Goal: Information Seeking & Learning: Understand process/instructions

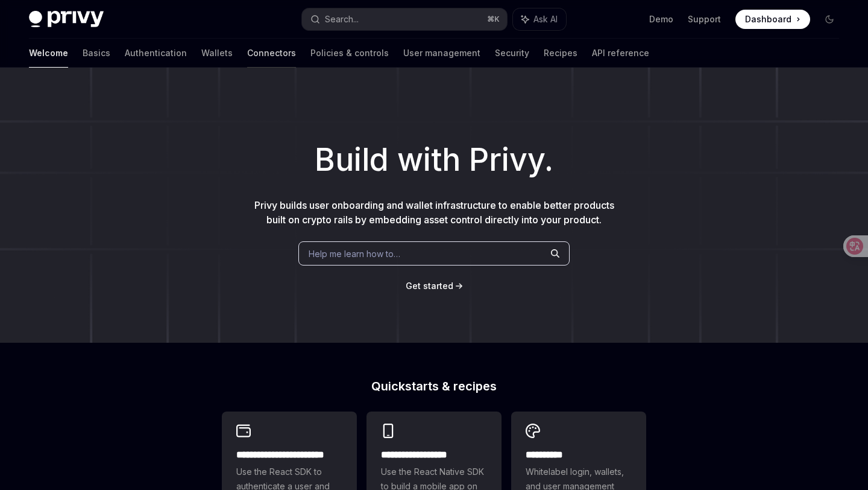
click at [247, 53] on link "Connectors" at bounding box center [271, 53] width 49 height 29
type textarea "*"
click at [201, 50] on link "Wallets" at bounding box center [216, 53] width 31 height 29
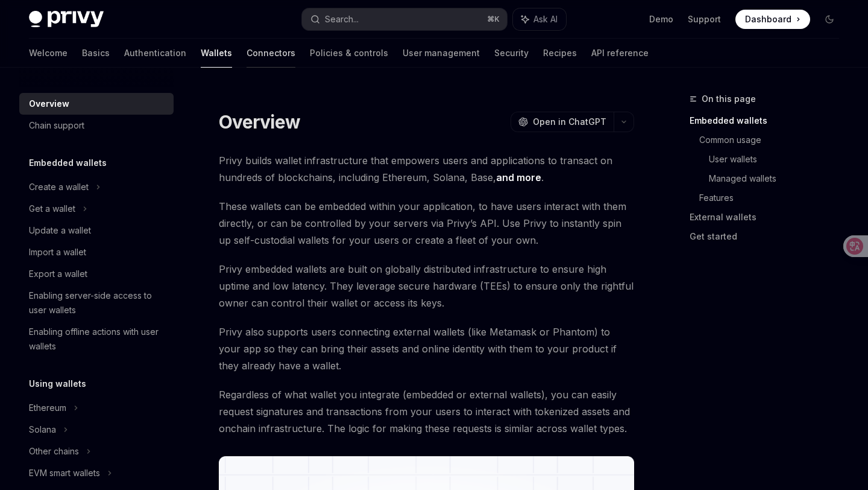
click at [247, 59] on link "Connectors" at bounding box center [271, 53] width 49 height 29
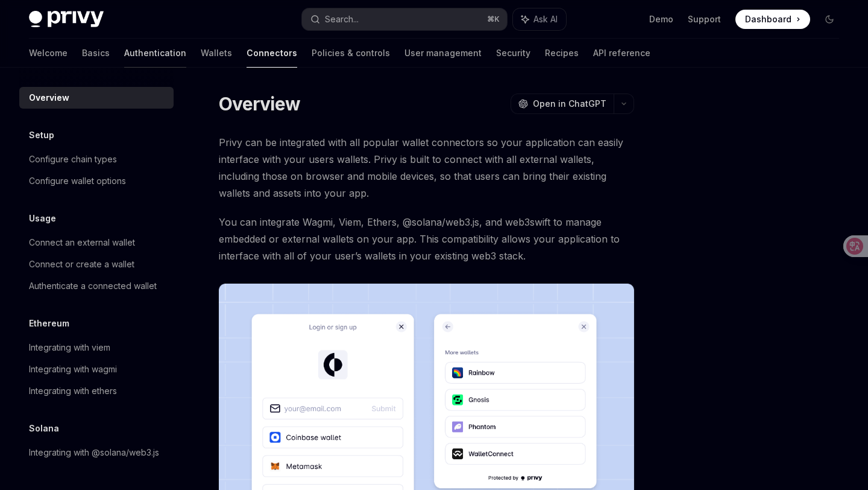
click at [124, 42] on link "Authentication" at bounding box center [155, 53] width 62 height 29
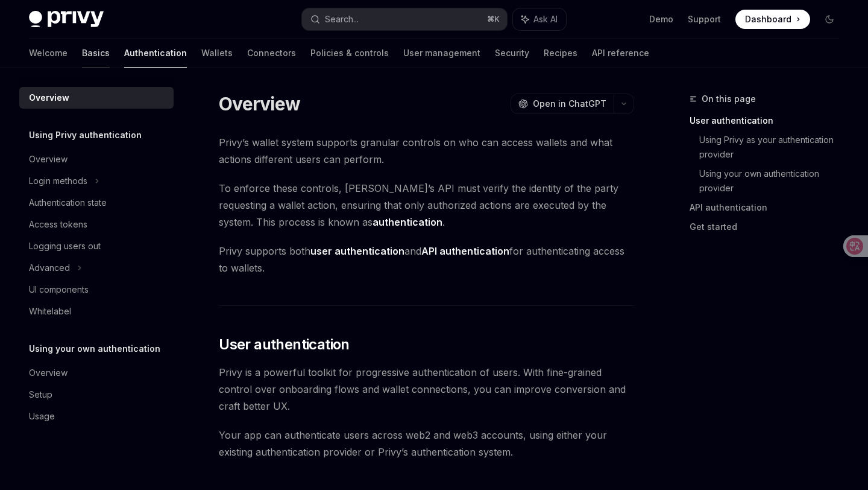
click at [82, 56] on link "Basics" at bounding box center [96, 53] width 28 height 29
type textarea "*"
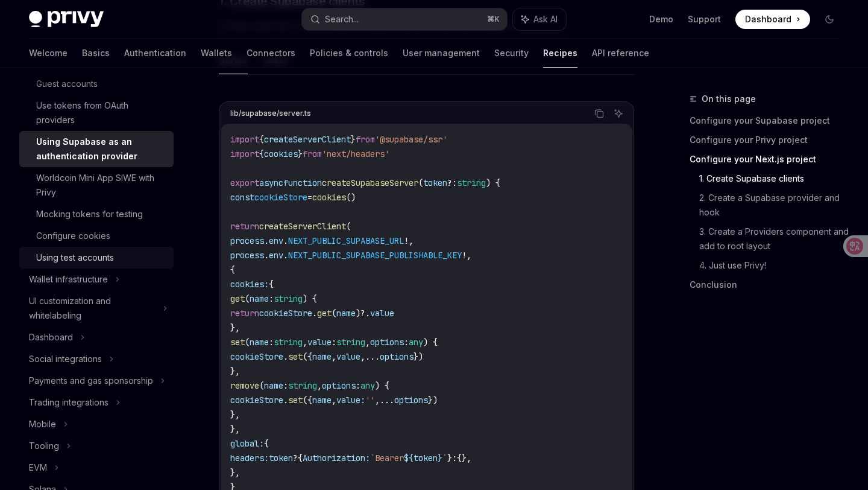
scroll to position [119, 0]
click at [102, 276] on div "Wallet infrastructure" at bounding box center [68, 278] width 79 height 14
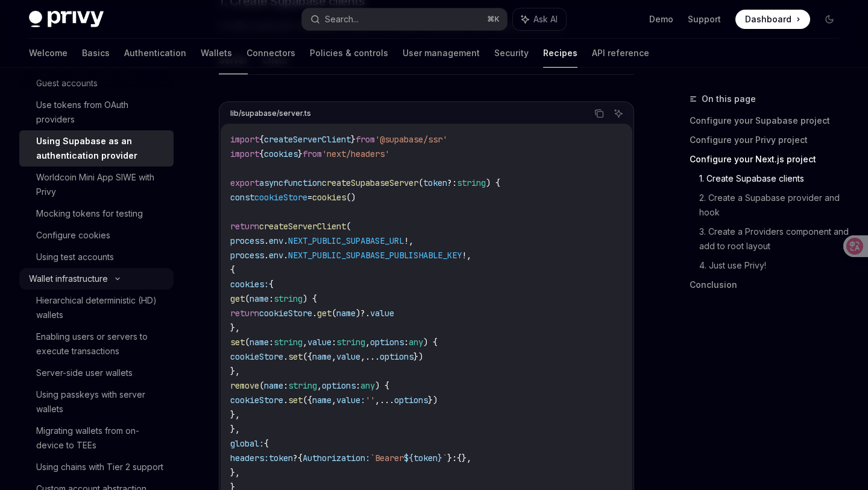
type textarea "*"
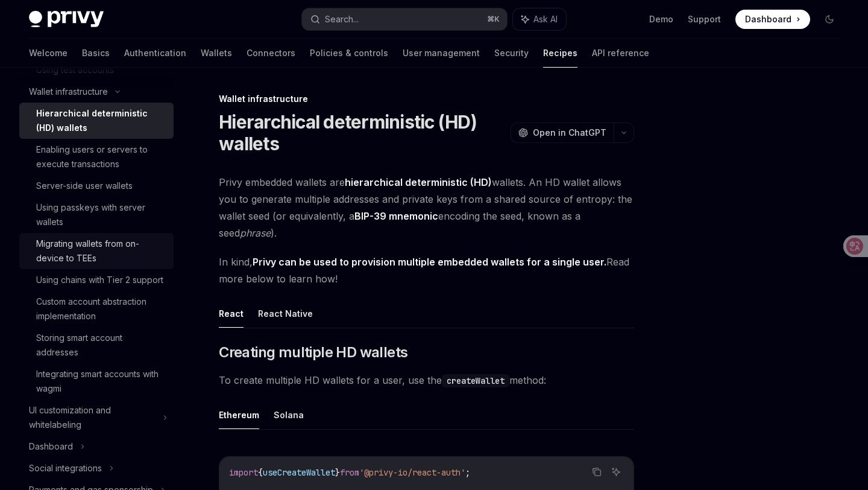
scroll to position [315, 0]
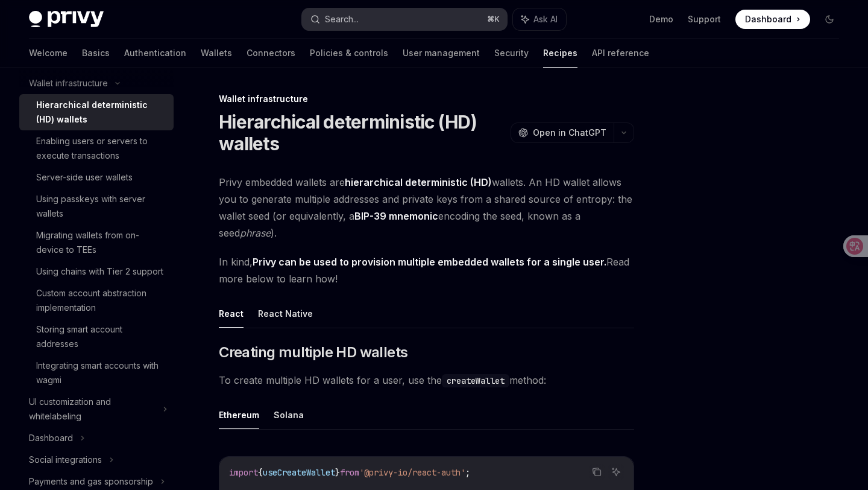
click at [360, 26] on button "Search... ⌘ K" at bounding box center [404, 19] width 204 height 22
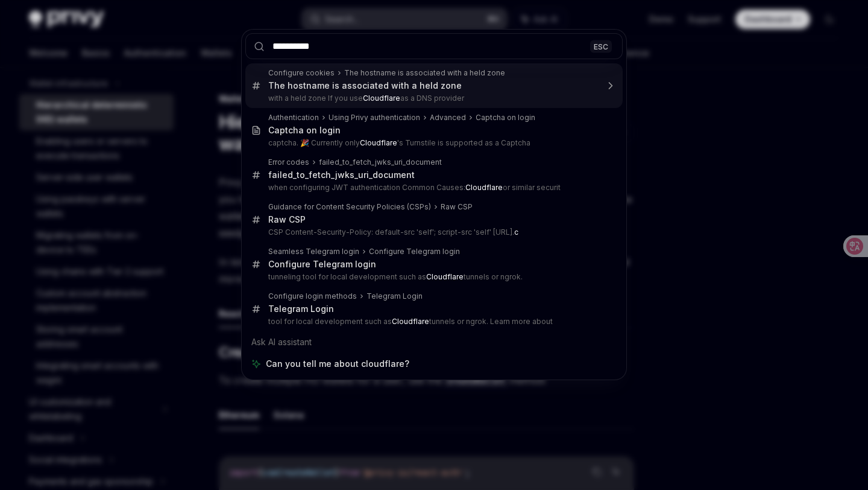
type input "**********"
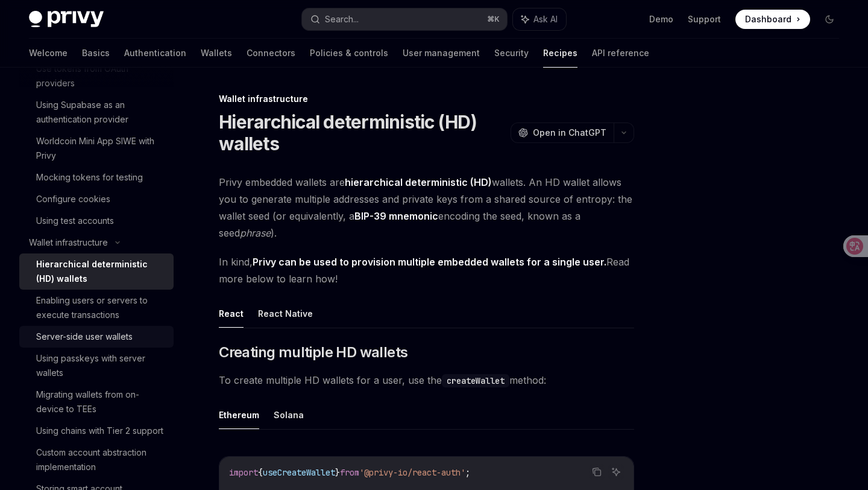
scroll to position [0, 0]
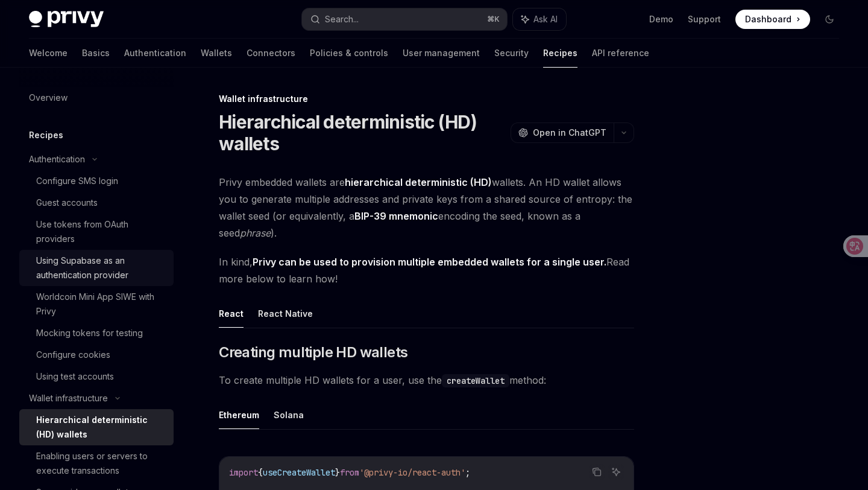
click at [96, 270] on div "Using Supabase as an authentication provider" at bounding box center [101, 267] width 130 height 29
type textarea "*"
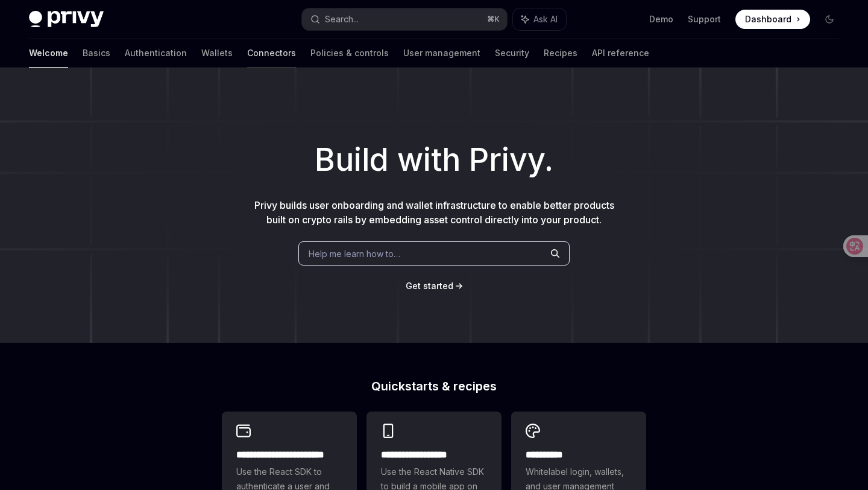
click at [247, 56] on link "Connectors" at bounding box center [271, 53] width 49 height 29
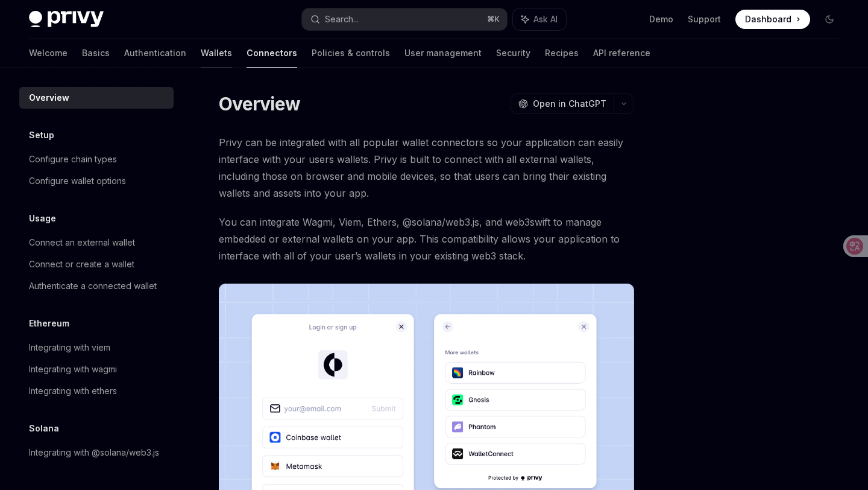
click at [201, 54] on link "Wallets" at bounding box center [216, 53] width 31 height 29
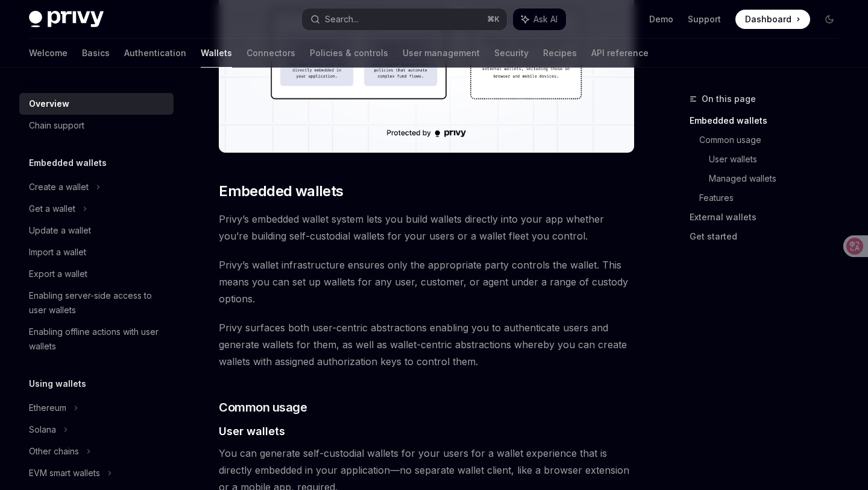
scroll to position [650, 0]
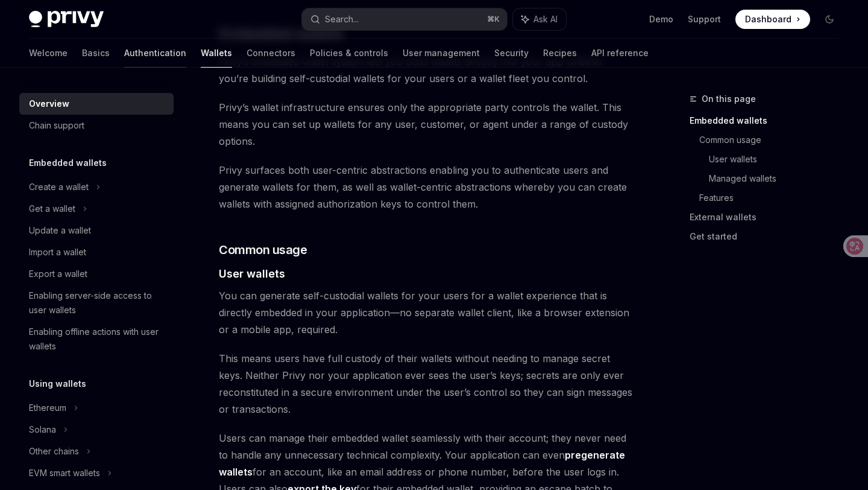
click at [124, 53] on link "Authentication" at bounding box center [155, 53] width 62 height 29
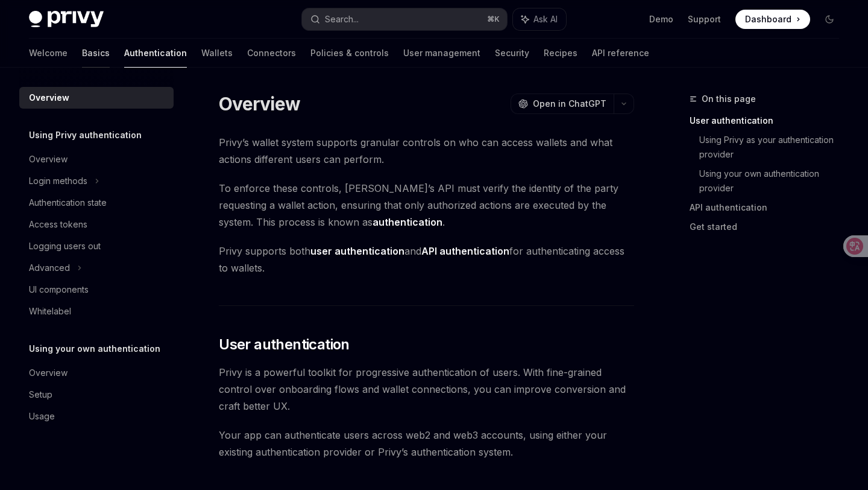
click at [82, 54] on link "Basics" at bounding box center [96, 53] width 28 height 29
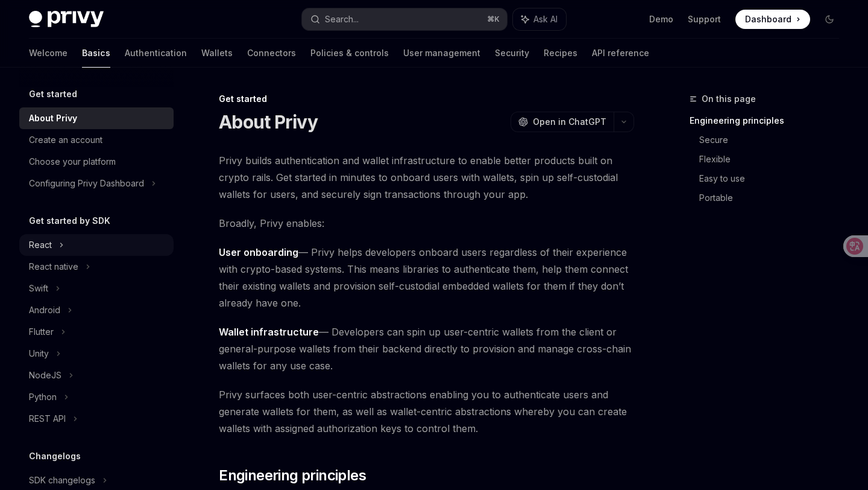
click at [54, 245] on div "React" at bounding box center [96, 245] width 154 height 22
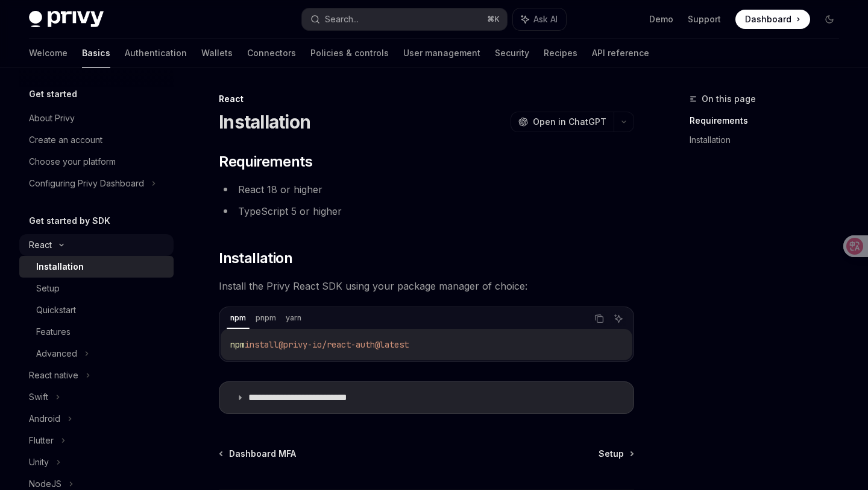
click at [65, 246] on icon at bounding box center [61, 244] width 14 height 5
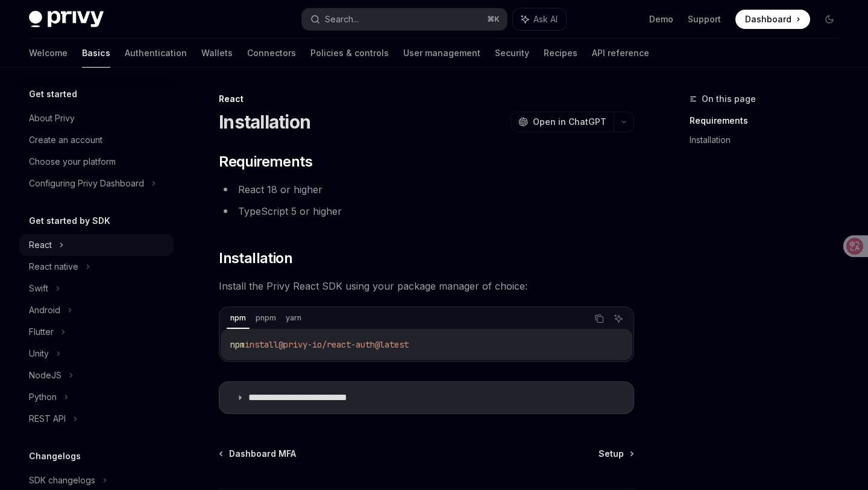
click at [46, 242] on div "React" at bounding box center [40, 245] width 23 height 14
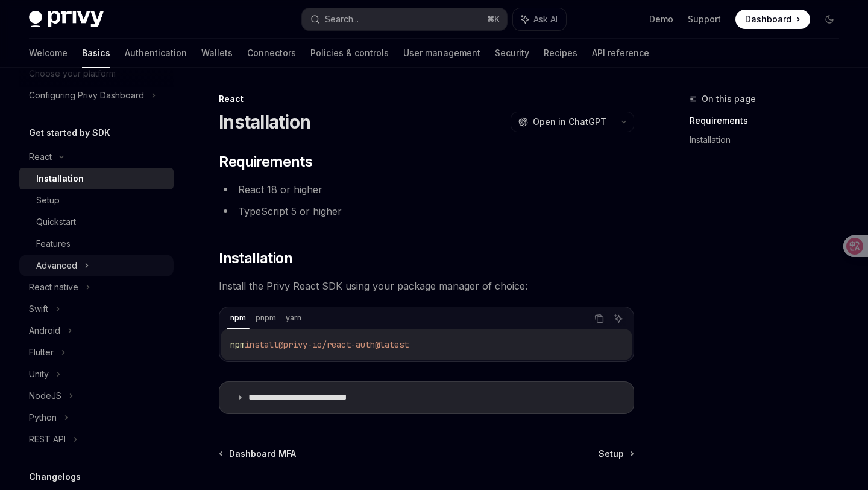
scroll to position [89, 0]
click at [54, 202] on div "Setup" at bounding box center [48, 199] width 24 height 14
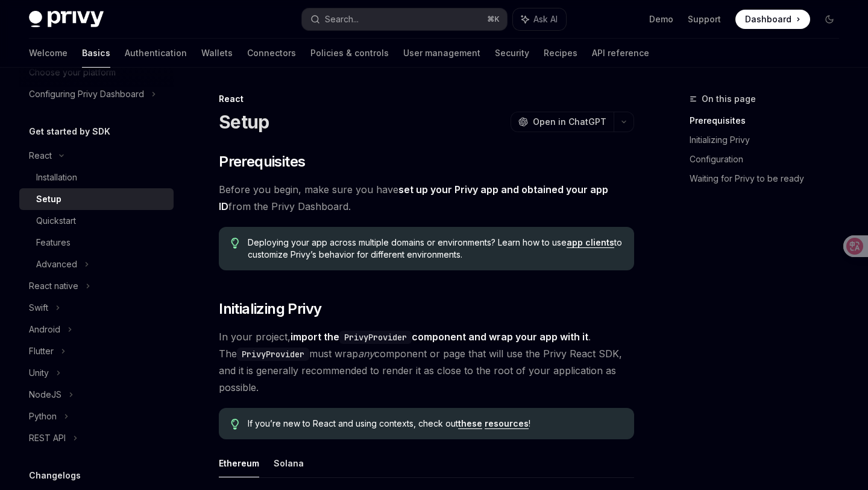
scroll to position [284, 0]
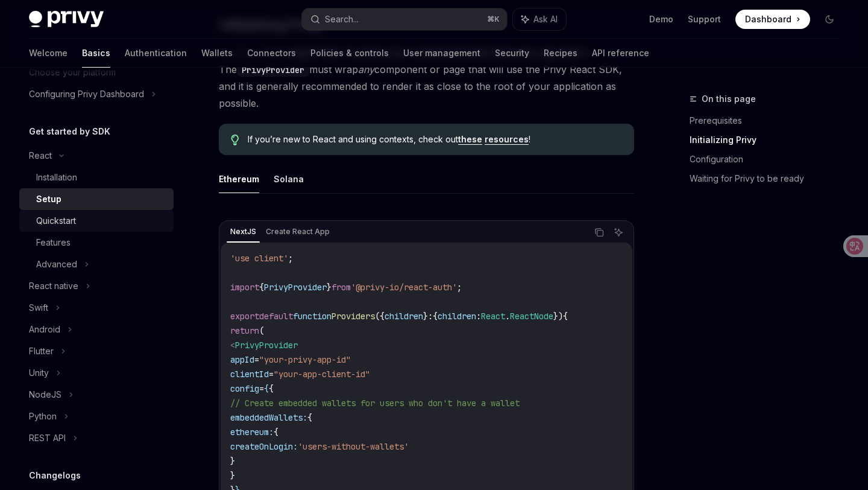
click at [73, 226] on div "Quickstart" at bounding box center [56, 220] width 40 height 14
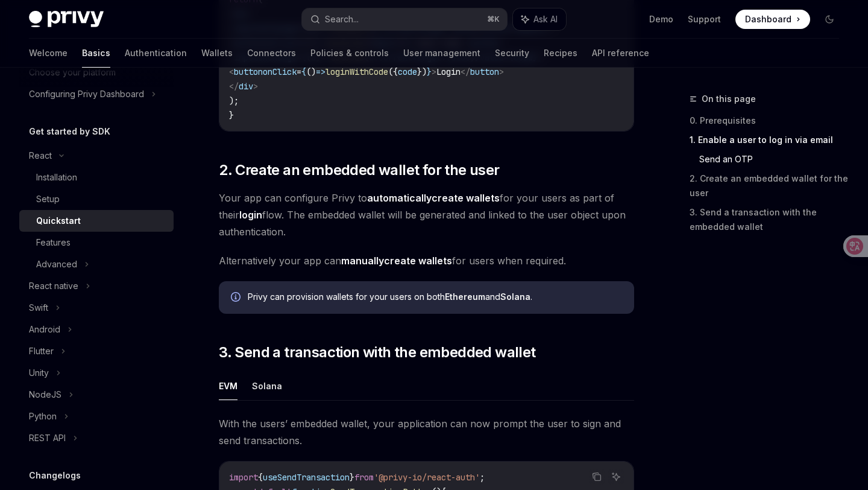
scroll to position [1162, 0]
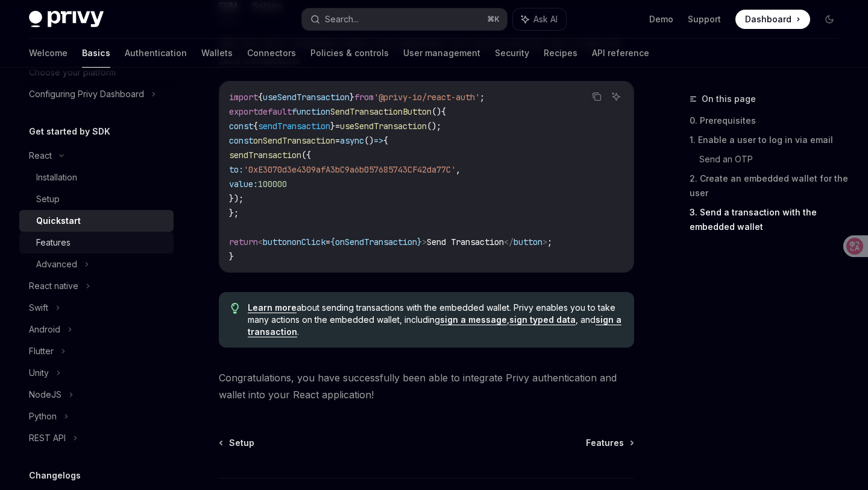
click at [64, 242] on div "Features" at bounding box center [53, 242] width 34 height 14
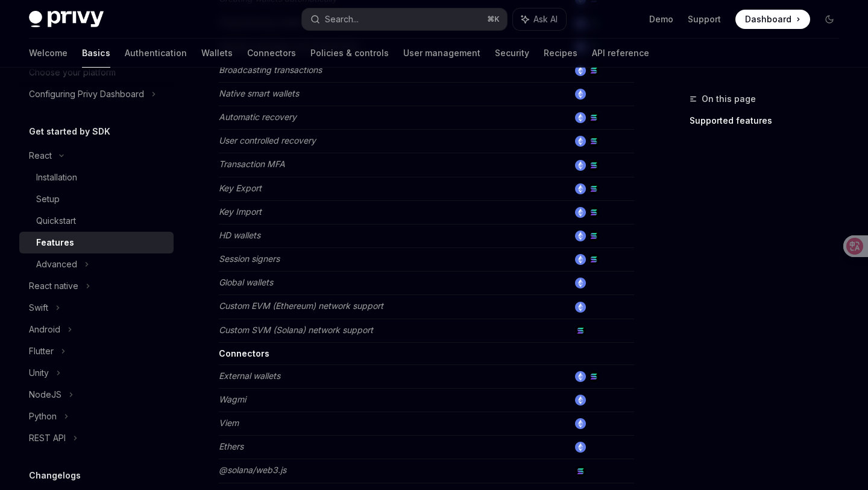
scroll to position [793, 0]
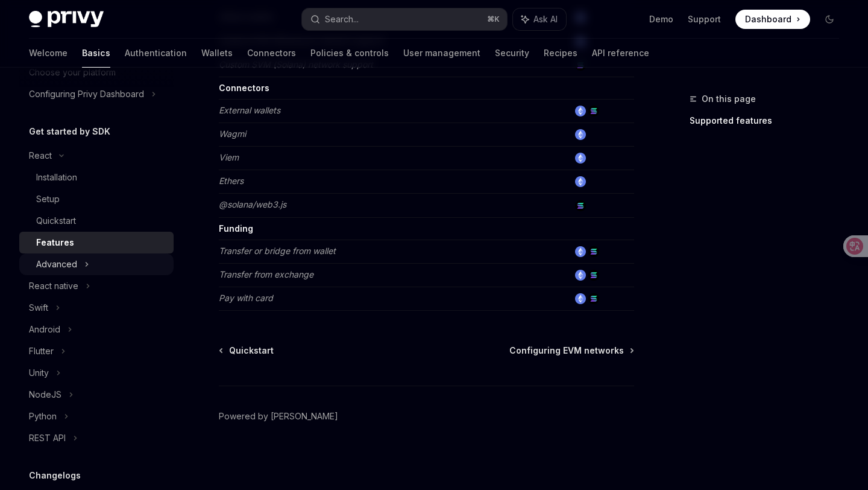
click at [58, 255] on div "Advanced" at bounding box center [96, 264] width 154 height 22
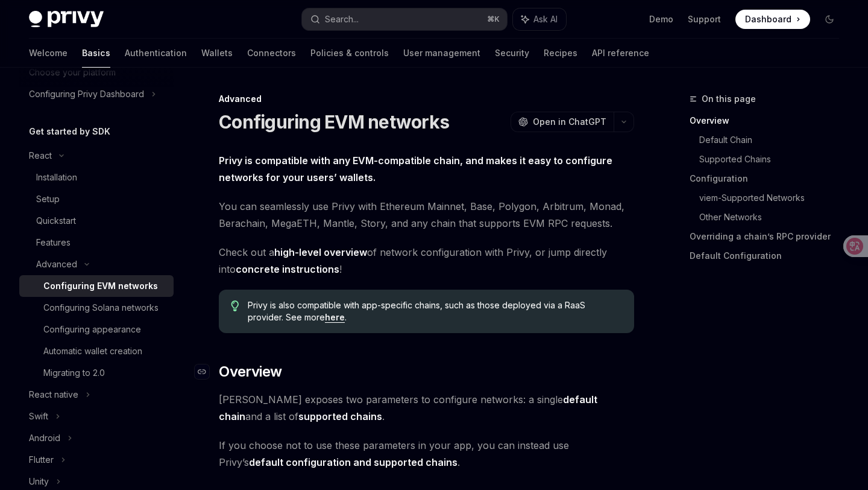
scroll to position [19, 0]
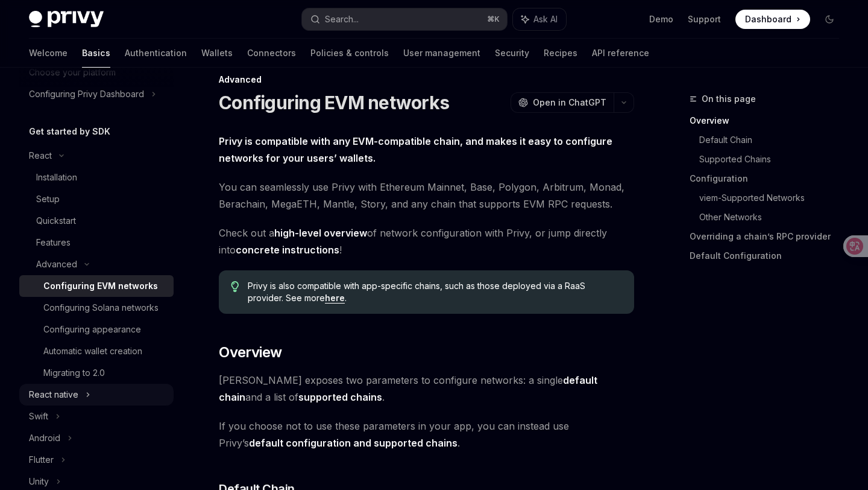
click at [84, 397] on div "React native" at bounding box center [96, 394] width 154 height 22
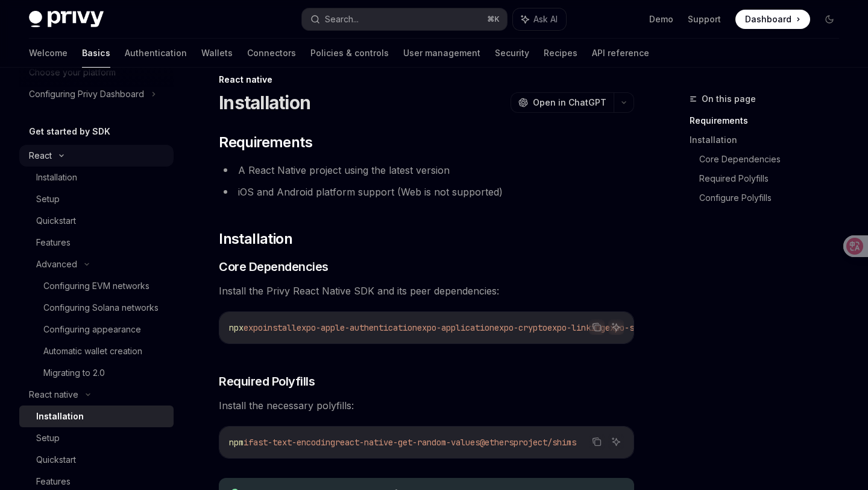
click at [42, 157] on div "React" at bounding box center [40, 155] width 23 height 14
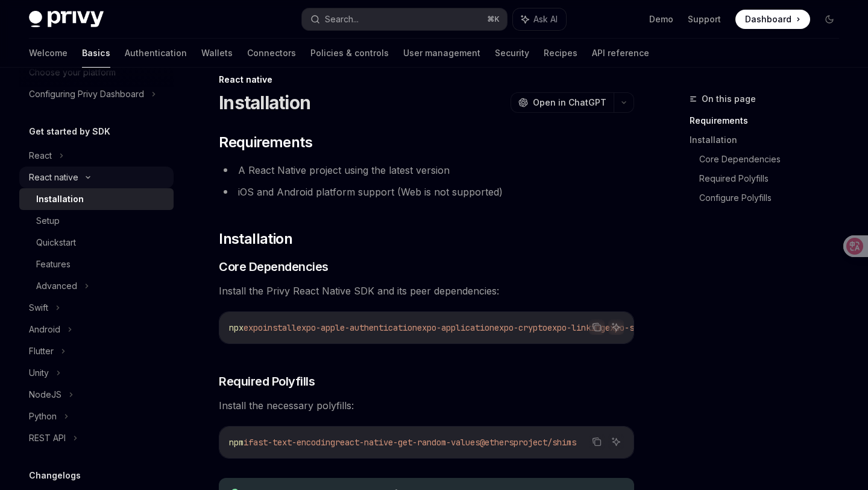
click at [47, 169] on div "React native" at bounding box center [96, 177] width 154 height 22
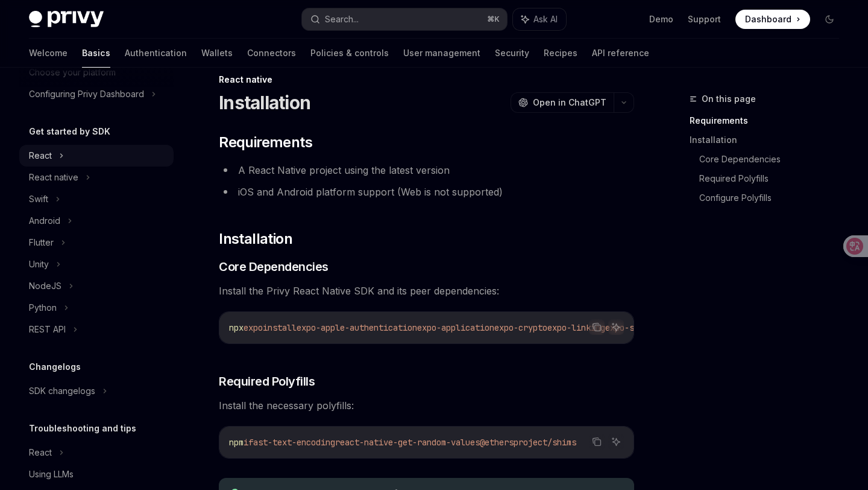
click at [51, 157] on div "React" at bounding box center [40, 155] width 23 height 14
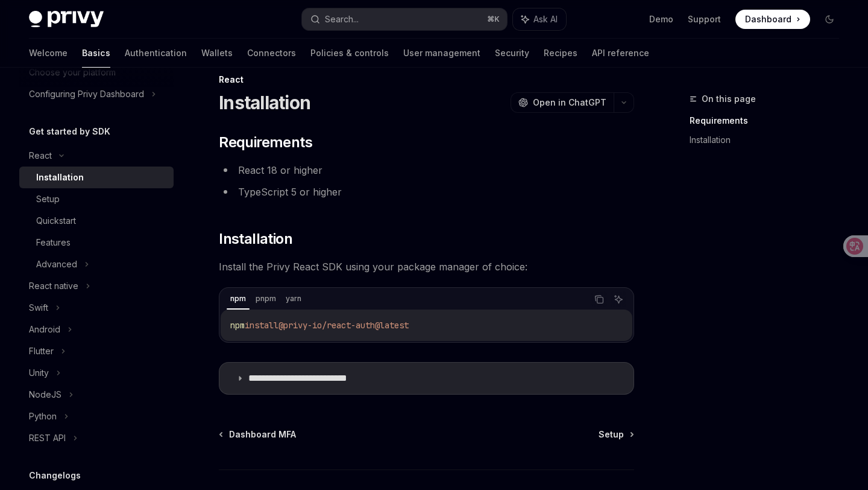
click at [88, 175] on div "Installation" at bounding box center [101, 177] width 130 height 14
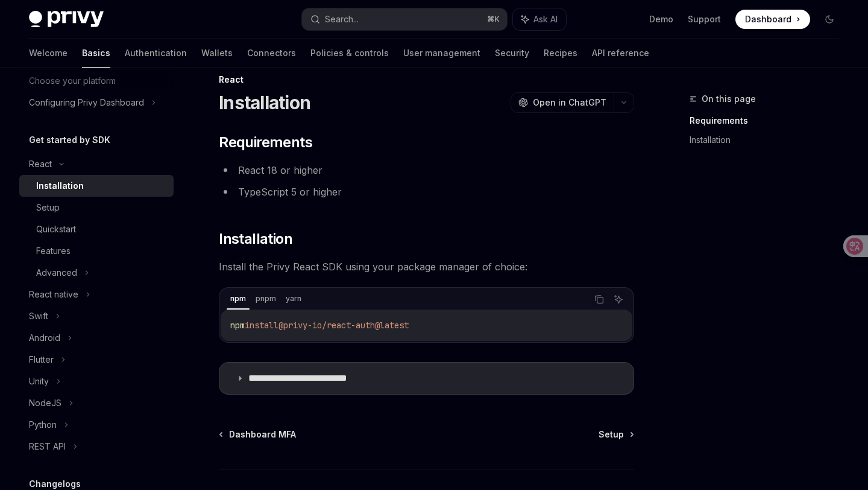
scroll to position [82, 0]
click at [86, 208] on div "Setup" at bounding box center [101, 206] width 130 height 14
type textarea "*"
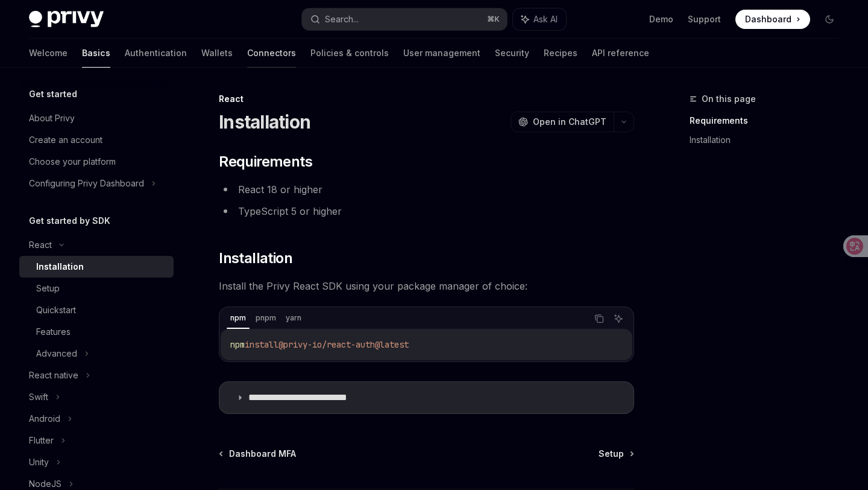
click at [247, 52] on link "Connectors" at bounding box center [271, 53] width 49 height 29
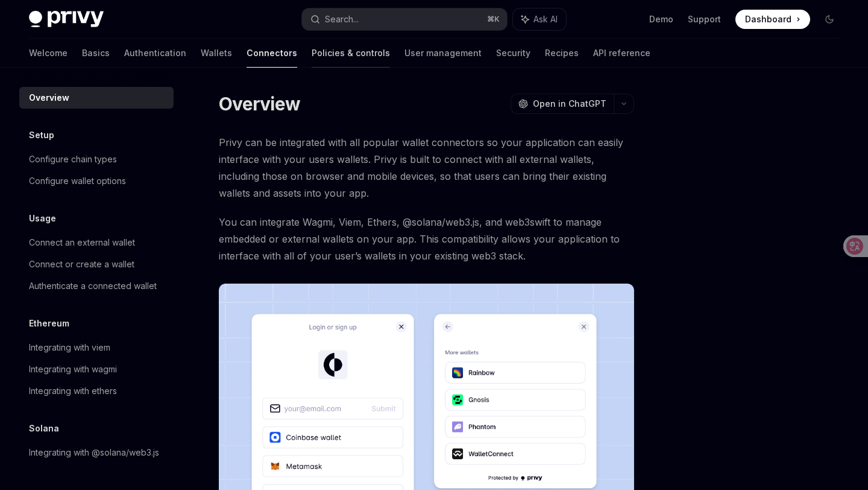
click at [312, 52] on link "Policies & controls" at bounding box center [351, 53] width 78 height 29
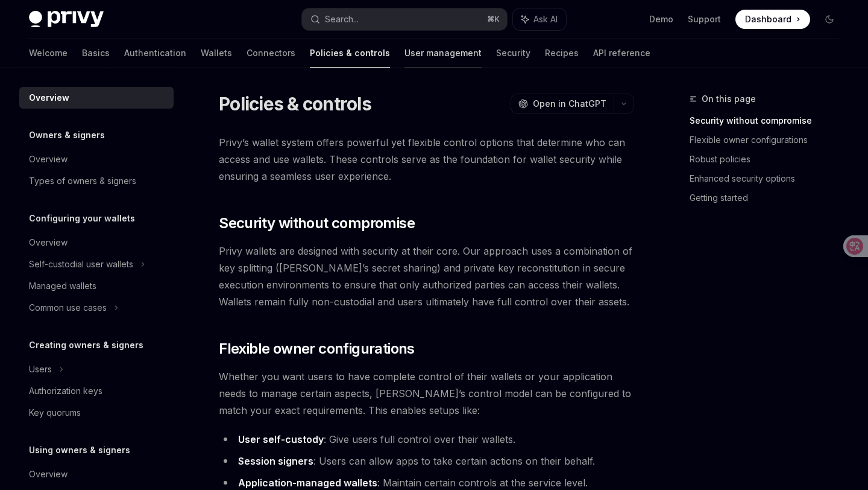
click at [405, 52] on link "User management" at bounding box center [443, 53] width 77 height 29
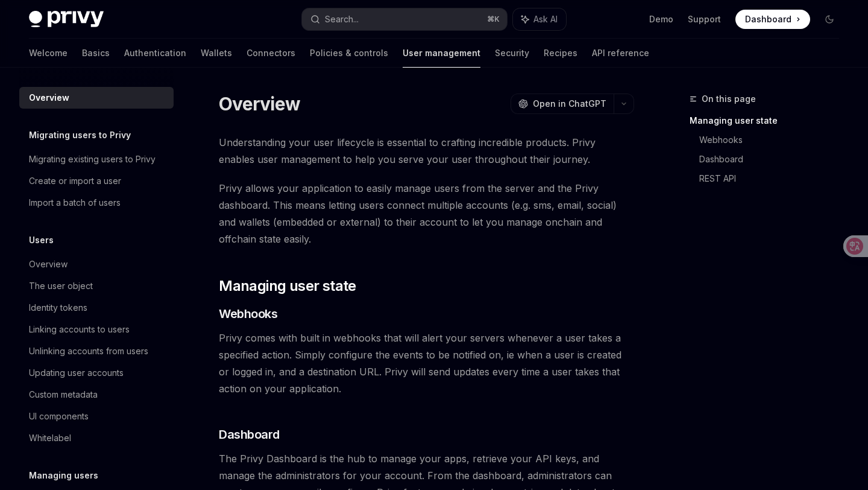
click at [403, 53] on link "User management" at bounding box center [442, 53] width 78 height 29
click at [310, 55] on link "Policies & controls" at bounding box center [349, 53] width 78 height 29
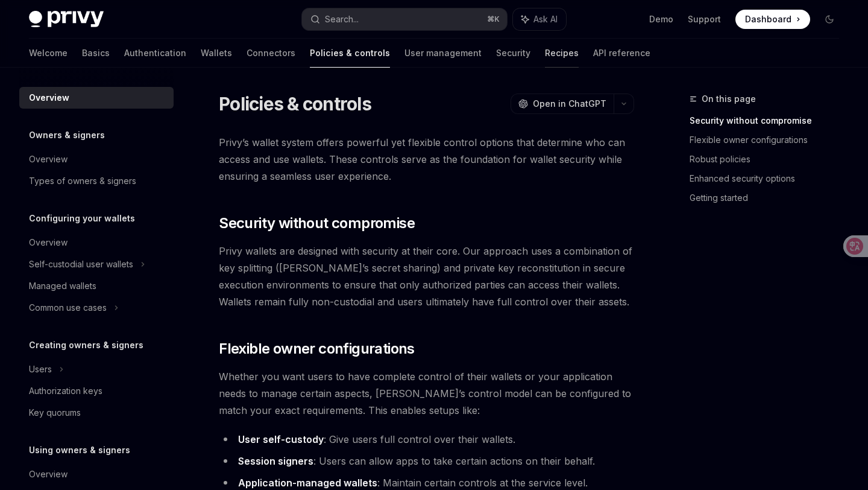
click at [545, 61] on link "Recipes" at bounding box center [562, 53] width 34 height 29
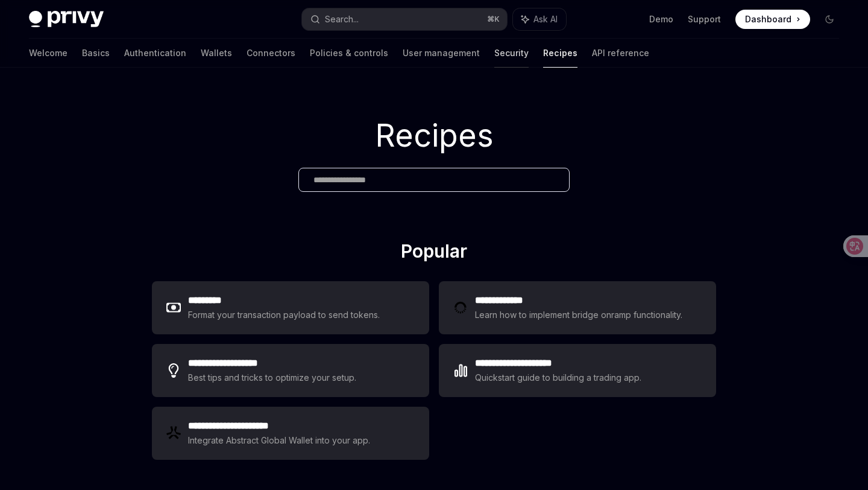
click at [494, 49] on link "Security" at bounding box center [511, 53] width 34 height 29
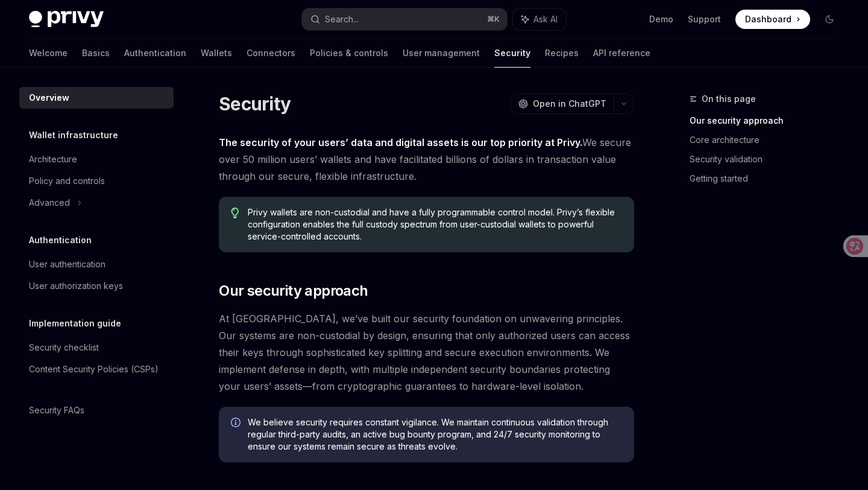
click at [576, 51] on div "Welcome Basics Authentication Wallets Connectors Policies & controls User manag…" at bounding box center [434, 53] width 868 height 29
click at [593, 55] on link "API reference" at bounding box center [621, 53] width 57 height 29
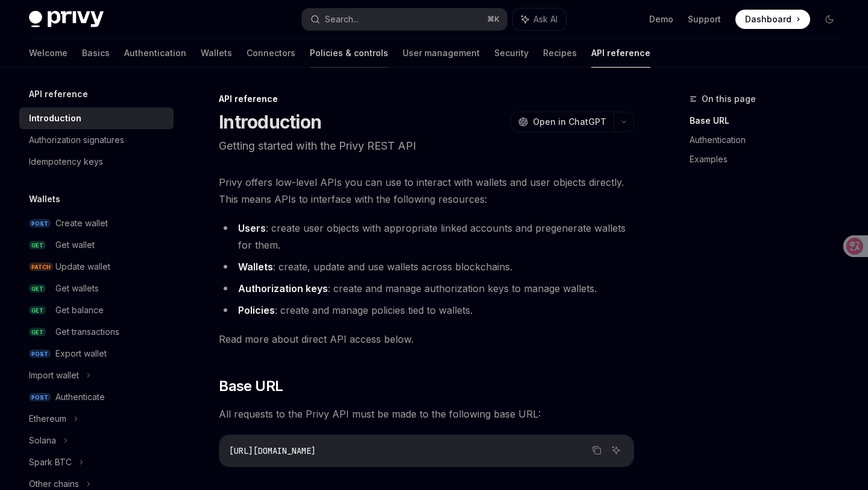
click at [310, 47] on link "Policies & controls" at bounding box center [349, 53] width 78 height 29
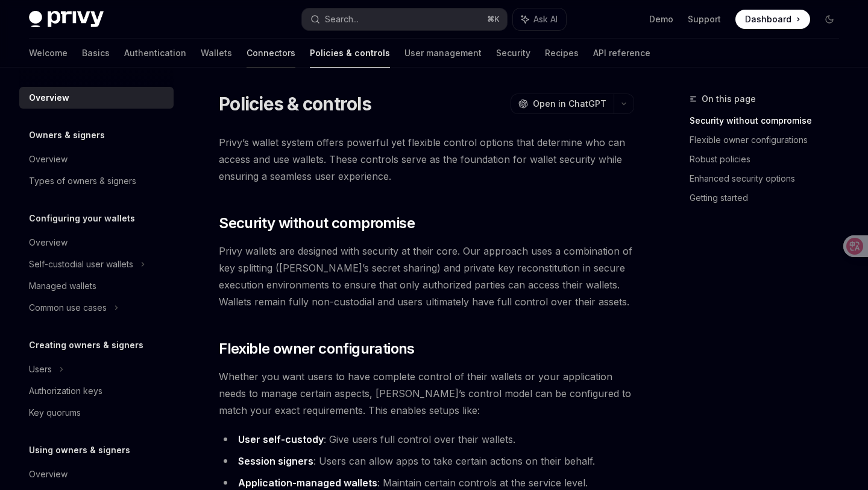
click at [247, 48] on link "Connectors" at bounding box center [271, 53] width 49 height 29
type textarea "*"
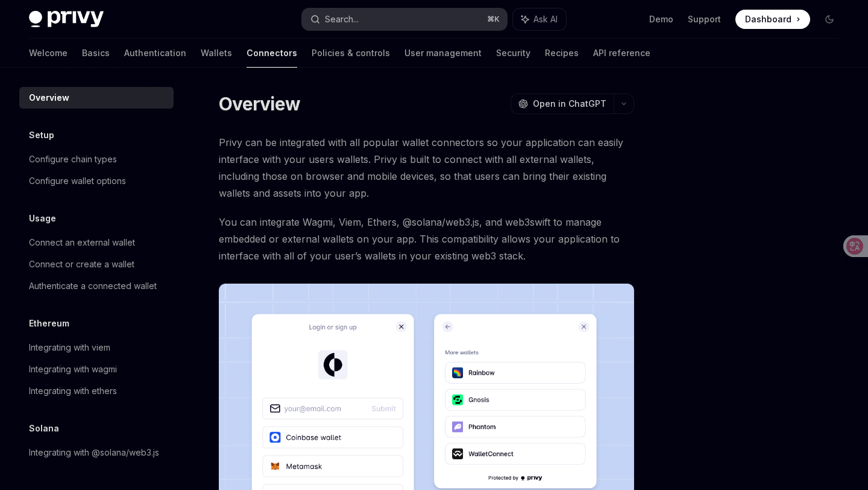
click at [348, 24] on div "Search..." at bounding box center [342, 19] width 34 height 14
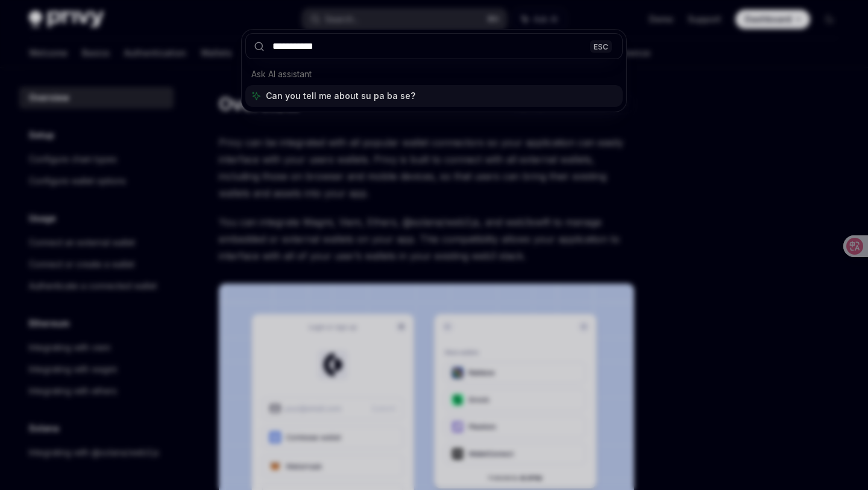
type input "********"
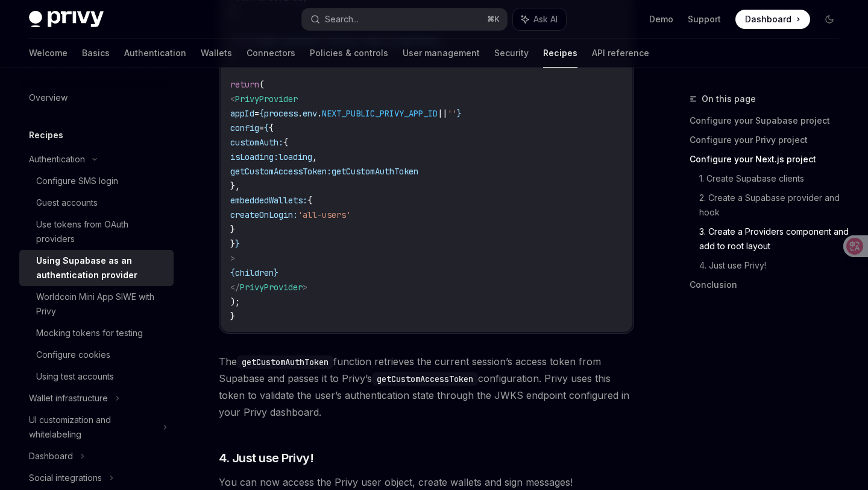
scroll to position [2577, 0]
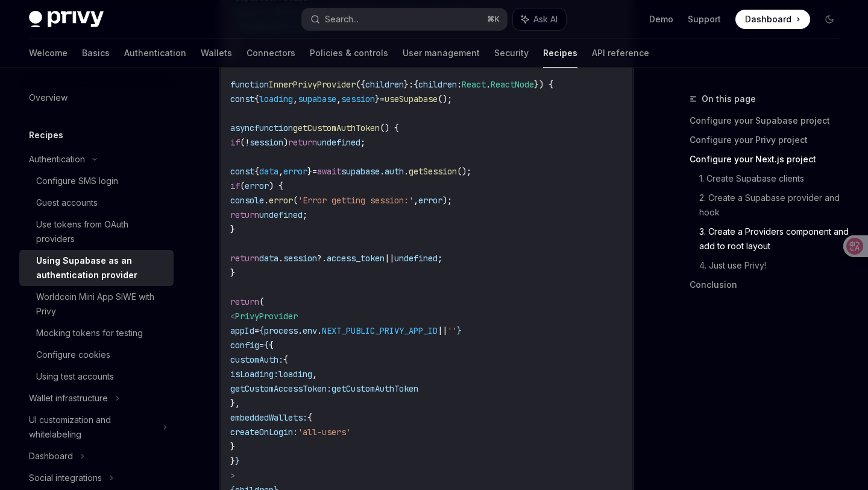
click at [100, 266] on div "Using Supabase as an authentication provider" at bounding box center [101, 267] width 130 height 29
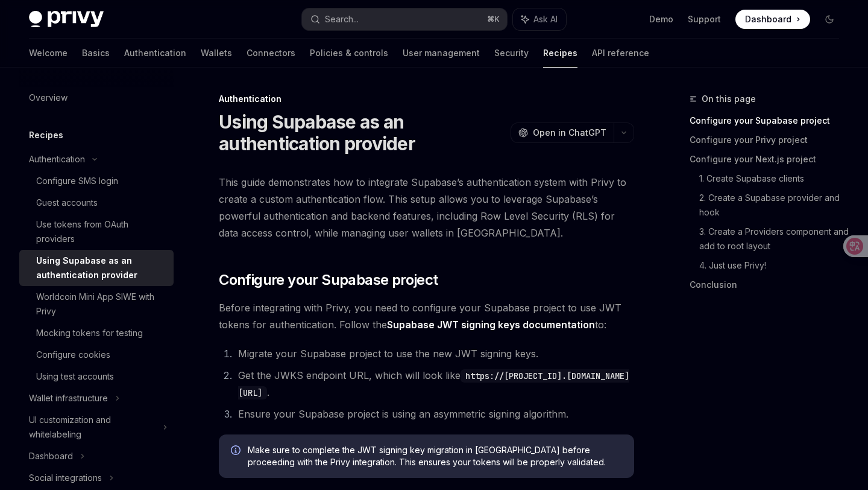
click at [99, 266] on div "Using Supabase as an authentication provider" at bounding box center [101, 267] width 130 height 29
type textarea "*"
